Goal: Task Accomplishment & Management: Manage account settings

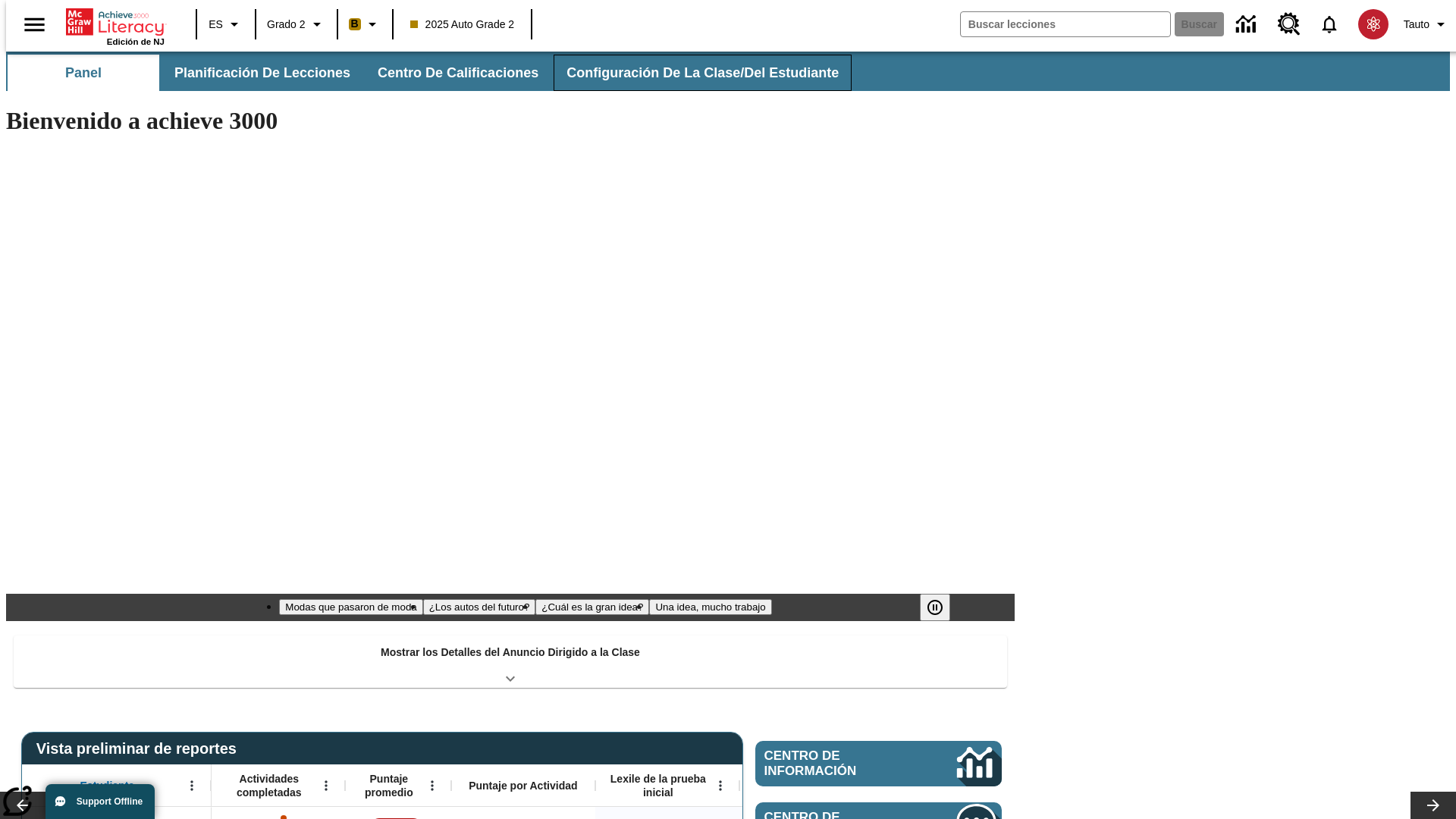
click at [687, 73] on span "Configuración de la clase/del estudiante" at bounding box center [702, 73] width 272 height 17
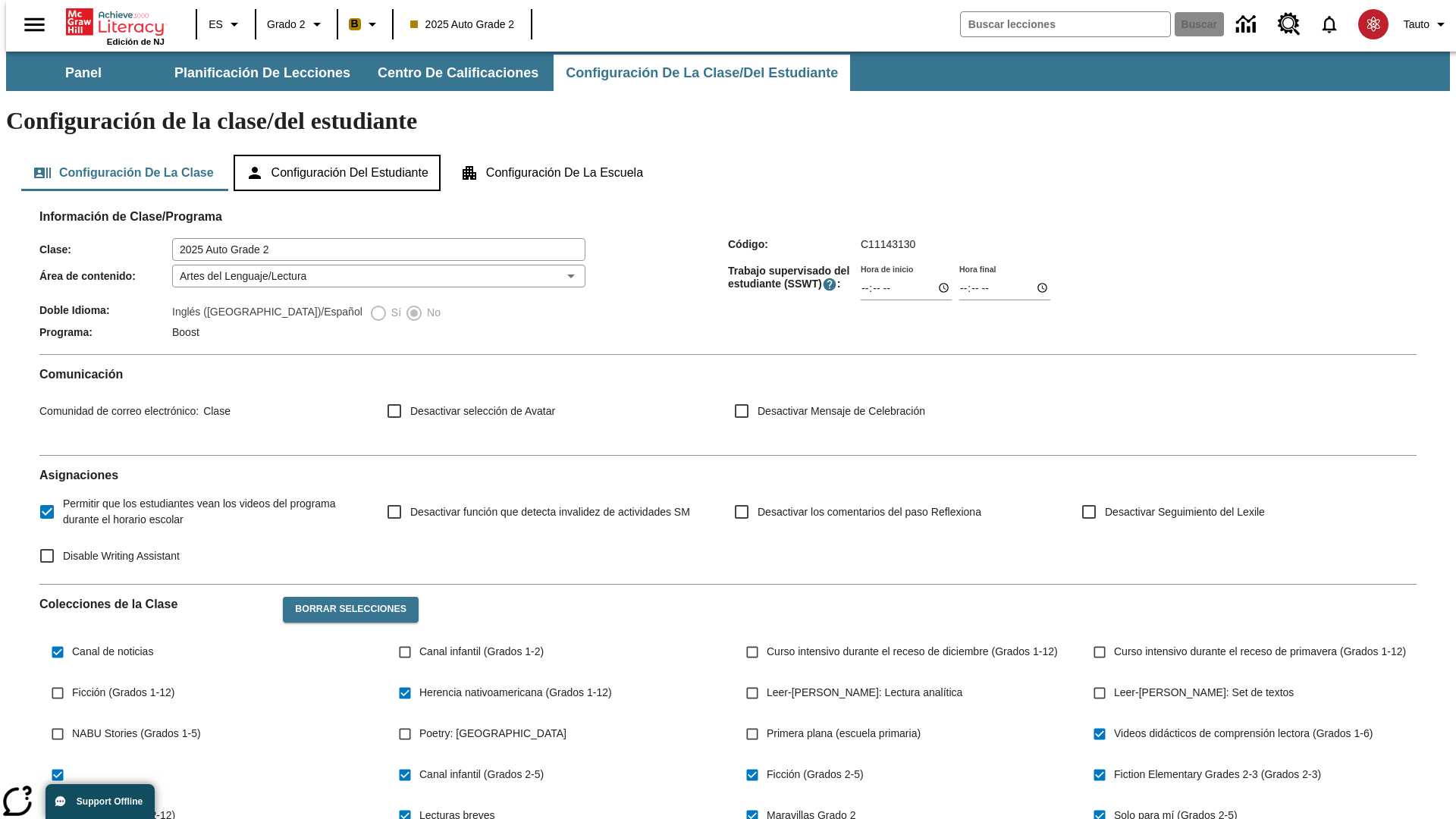
click at [339, 154] on button "Configuración del estudiante" at bounding box center [336, 172] width 207 height 37
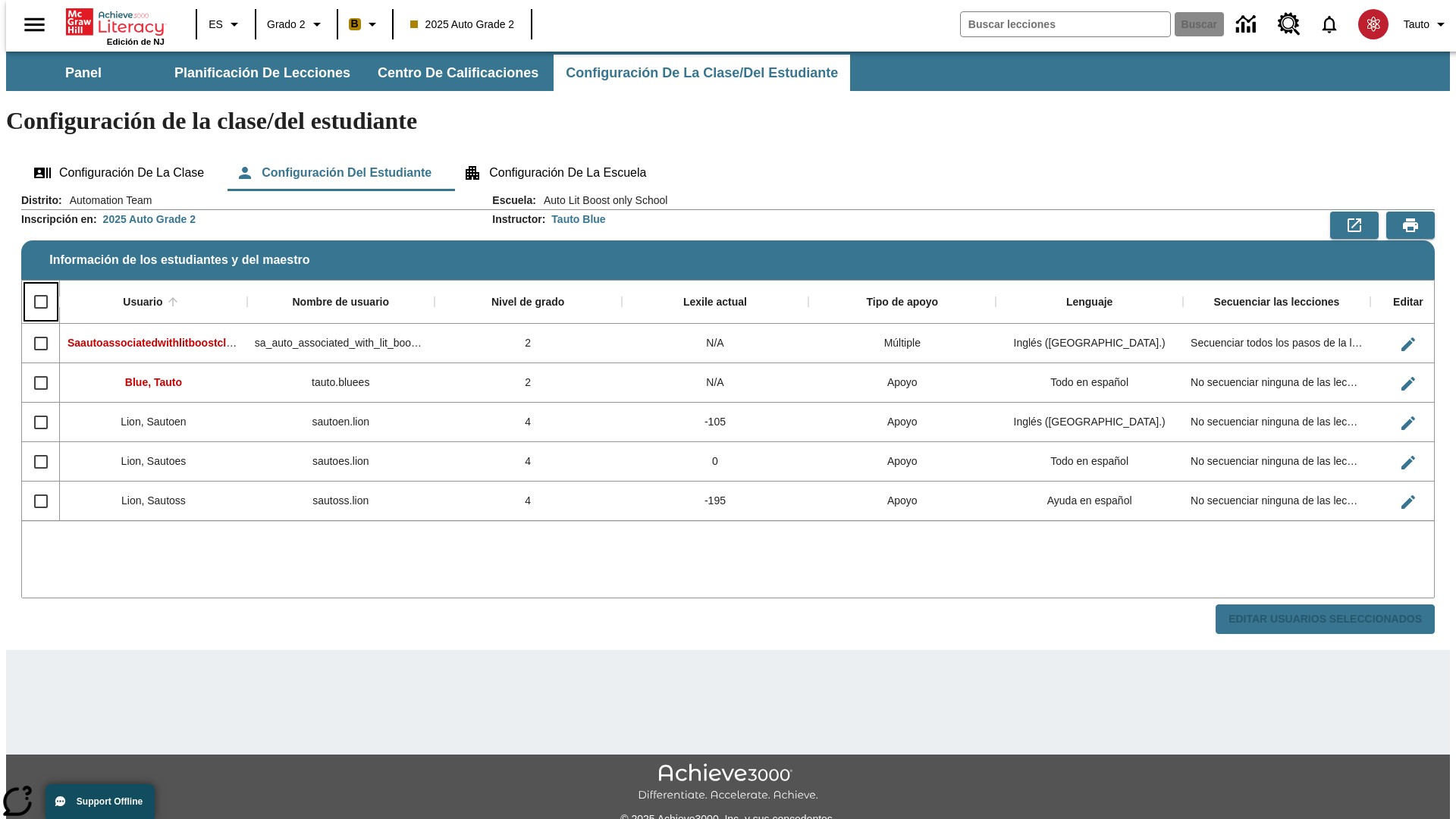
click at [34, 285] on input "Select all rows" at bounding box center [41, 301] width 32 height 32
checkbox input "true"
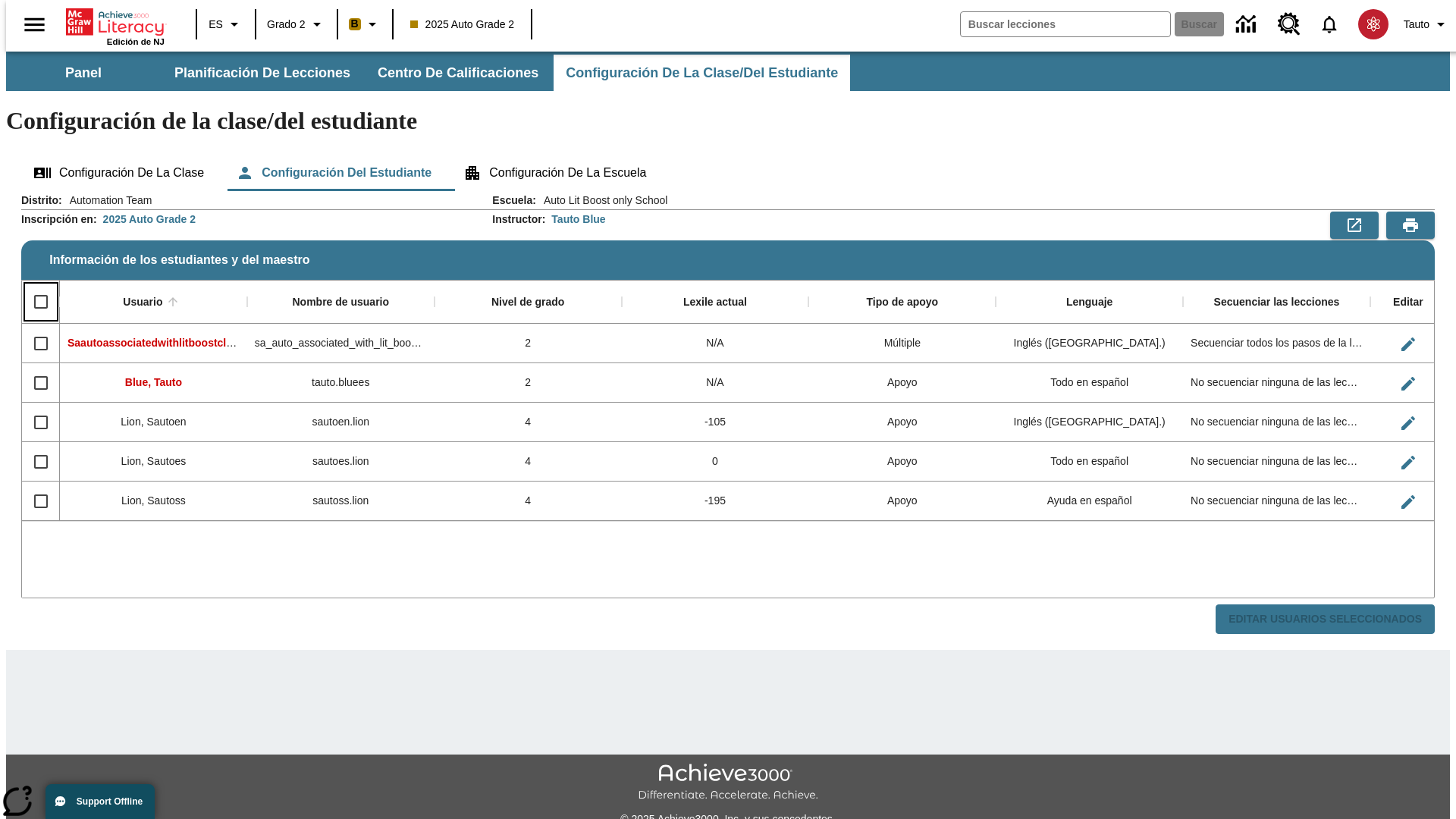
checkbox input "true"
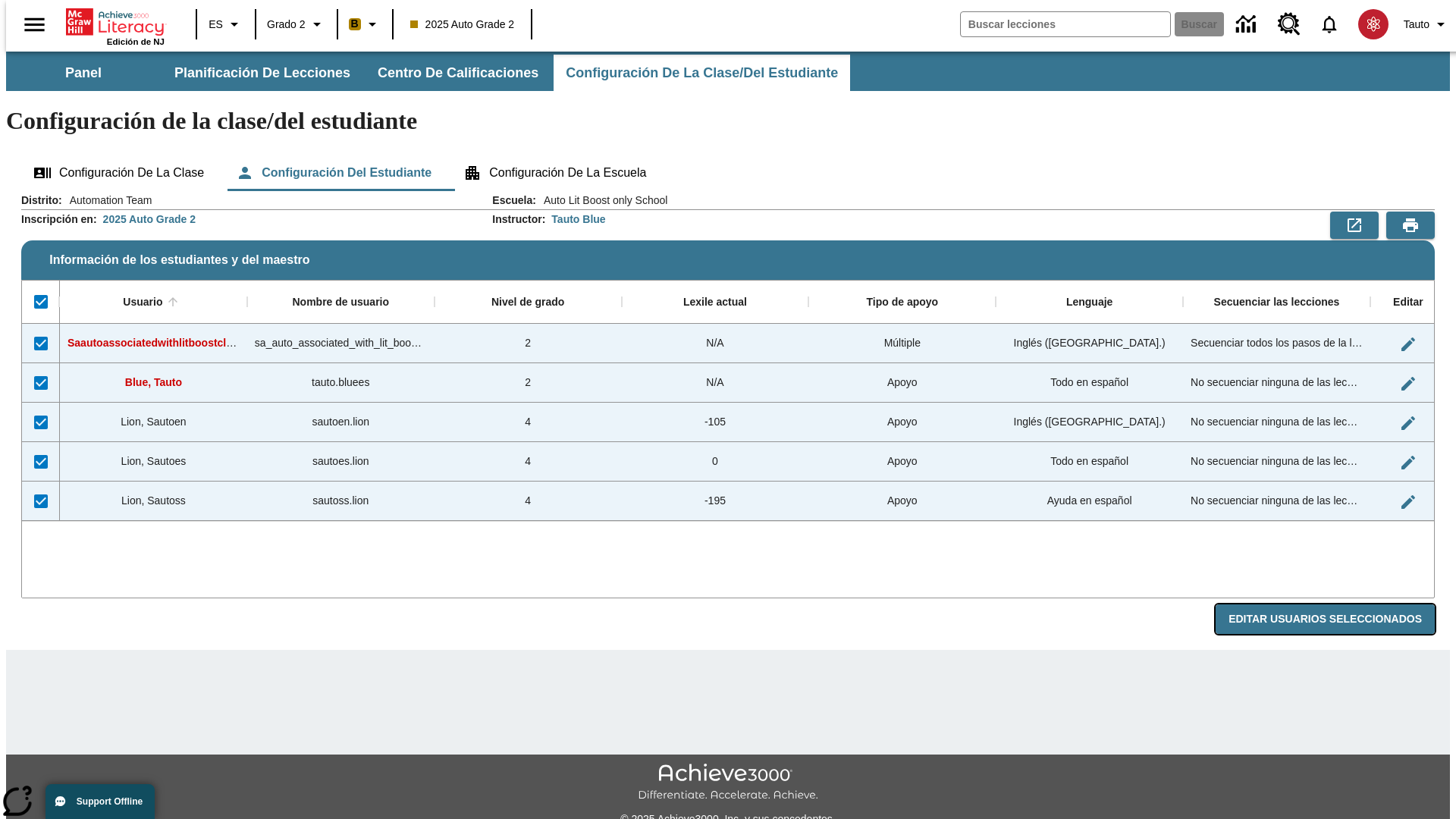
click at [1337, 604] on button "Editar Usuarios Seleccionados" at bounding box center [1325, 619] width 219 height 30
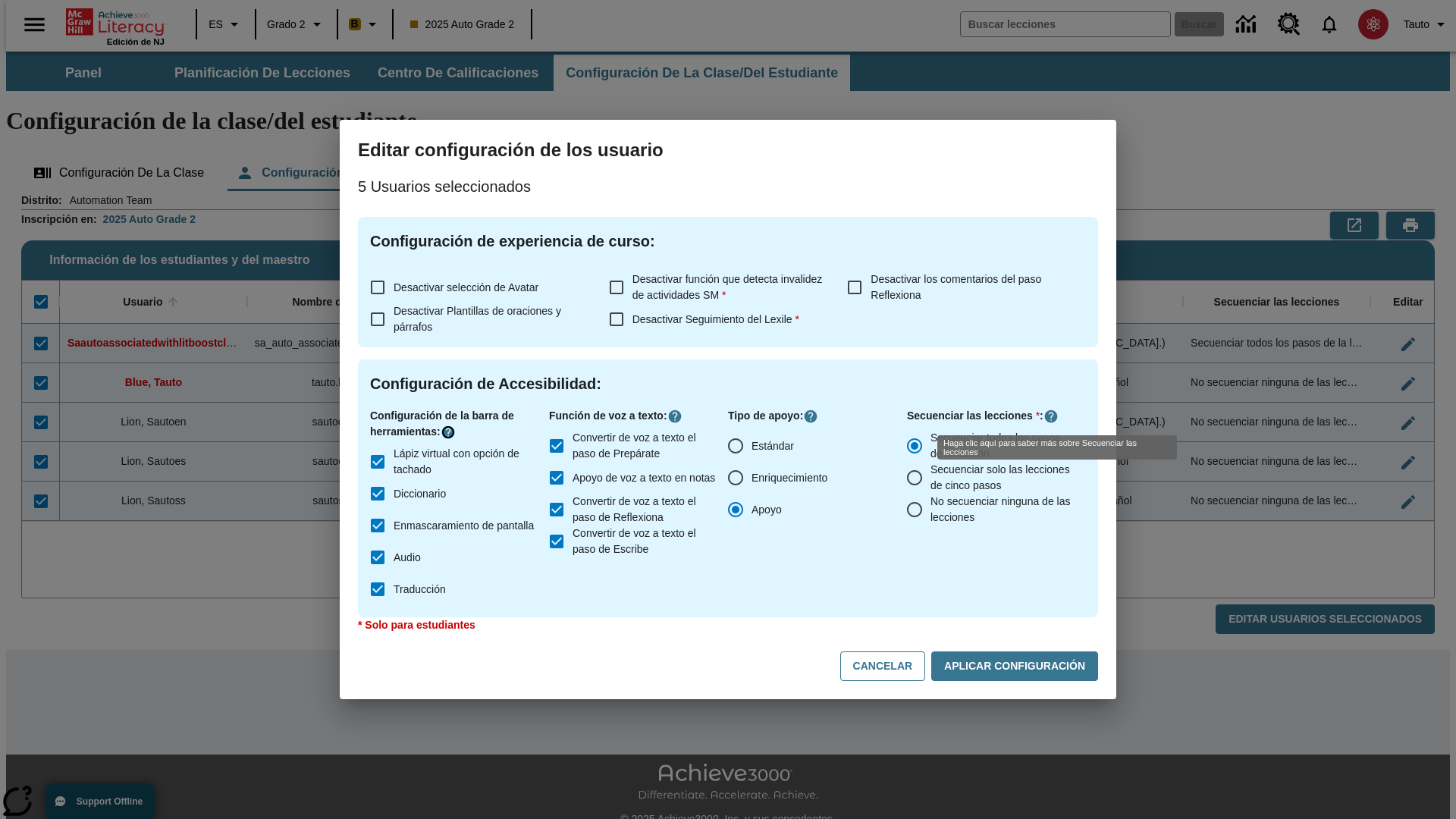
click at [450, 432] on icon "Haga clic aquí para saber más sobre" at bounding box center [448, 431] width 15 height 15
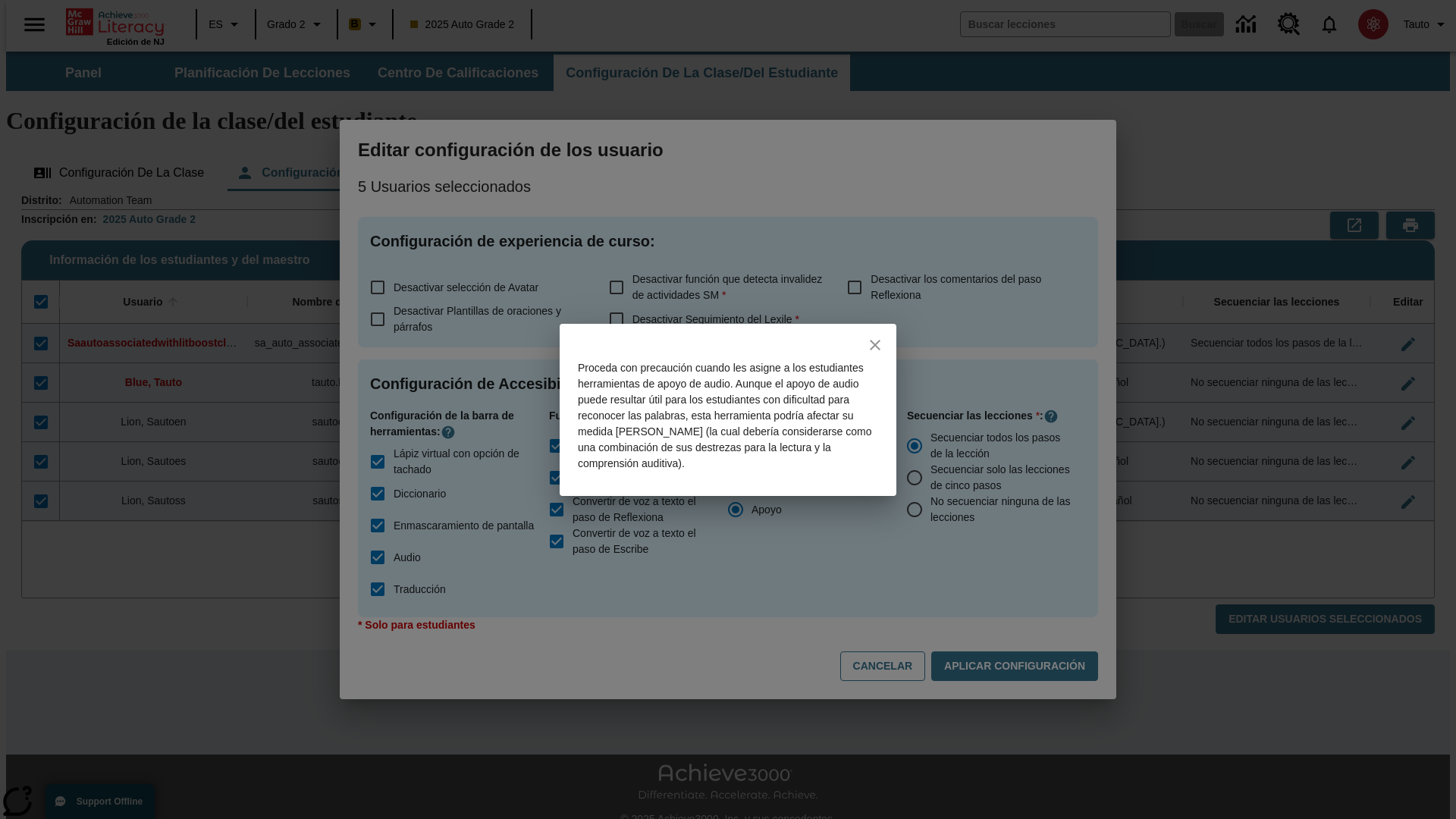
click at [875, 344] on icon "close" at bounding box center [875, 345] width 11 height 11
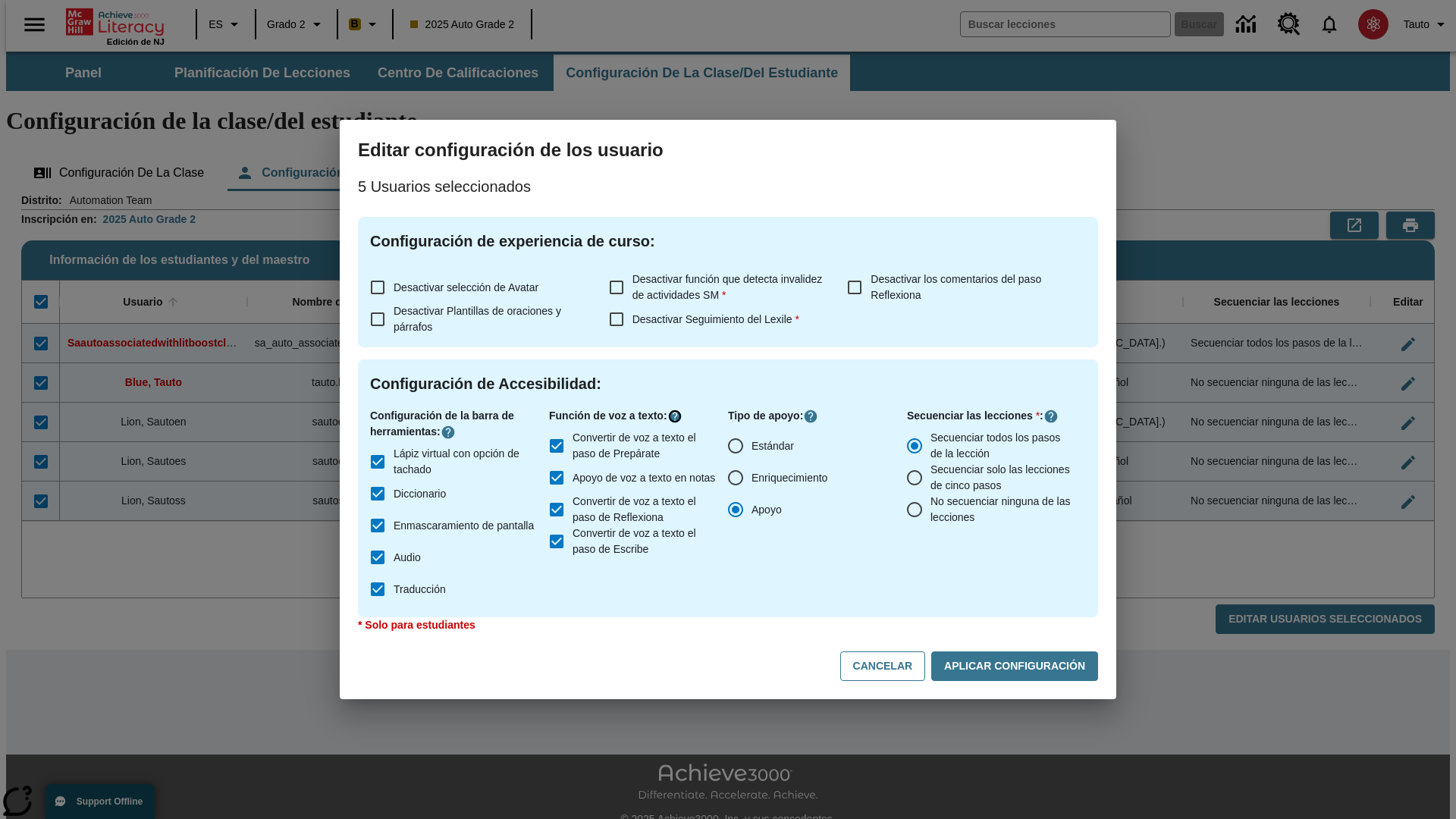
click at [678, 417] on icon "Haga clic aquí para saber más sobre" at bounding box center [674, 416] width 15 height 15
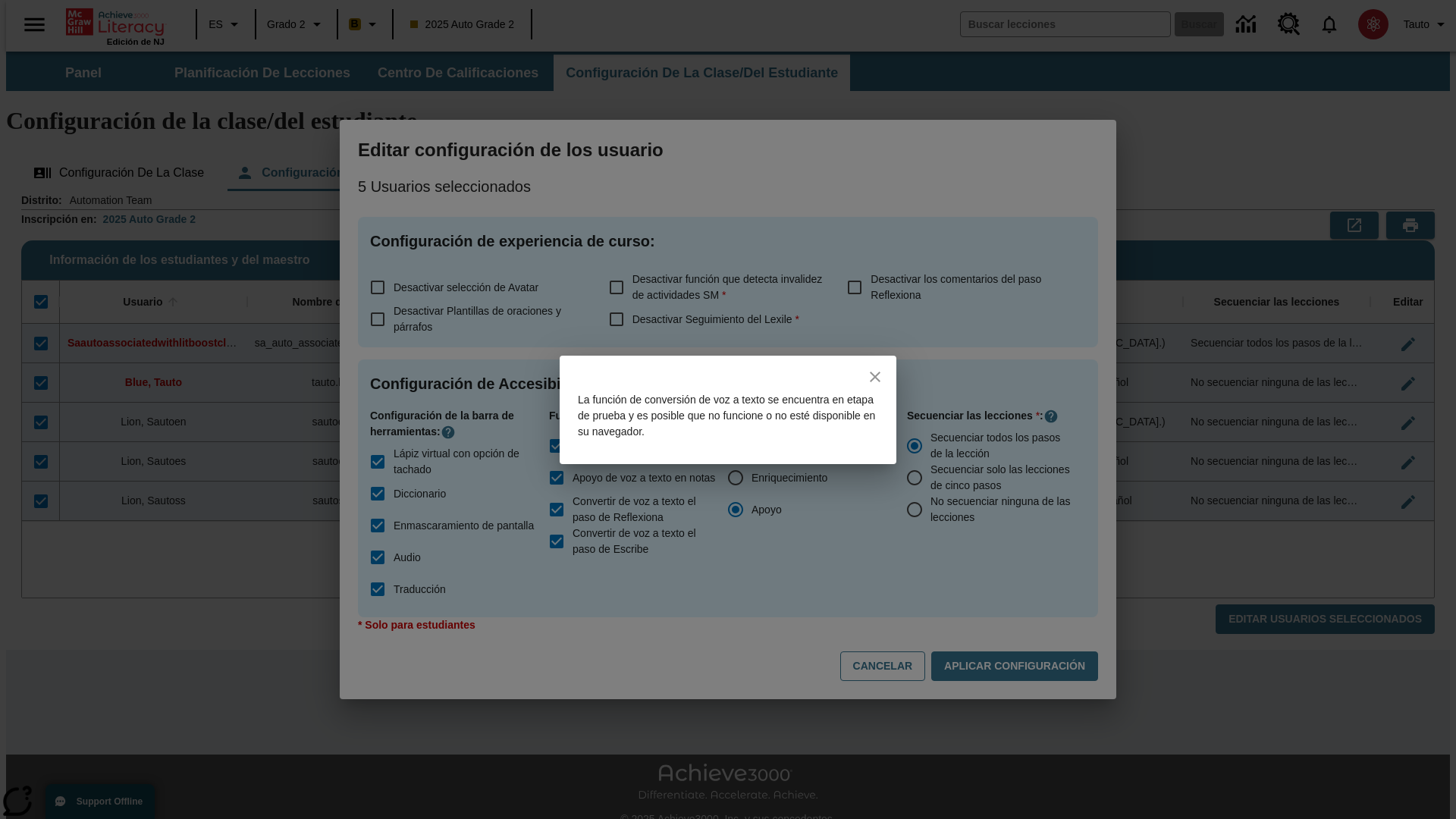
click at [875, 376] on icon "close" at bounding box center [875, 377] width 11 height 11
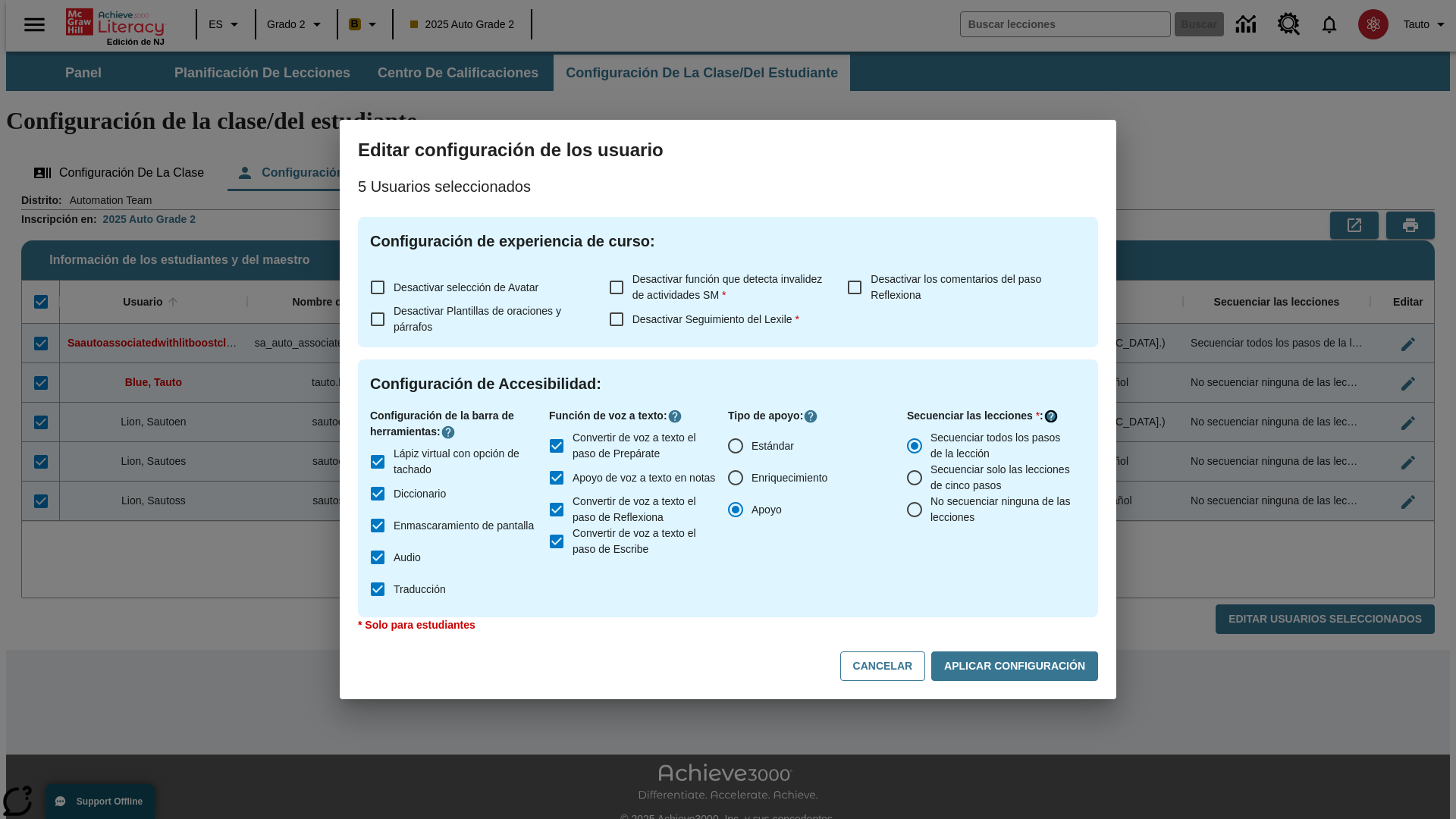
click at [1051, 417] on icon "Haga clic aquí para saber más sobre" at bounding box center [1050, 416] width 15 height 15
